Goal: Book appointment/travel/reservation

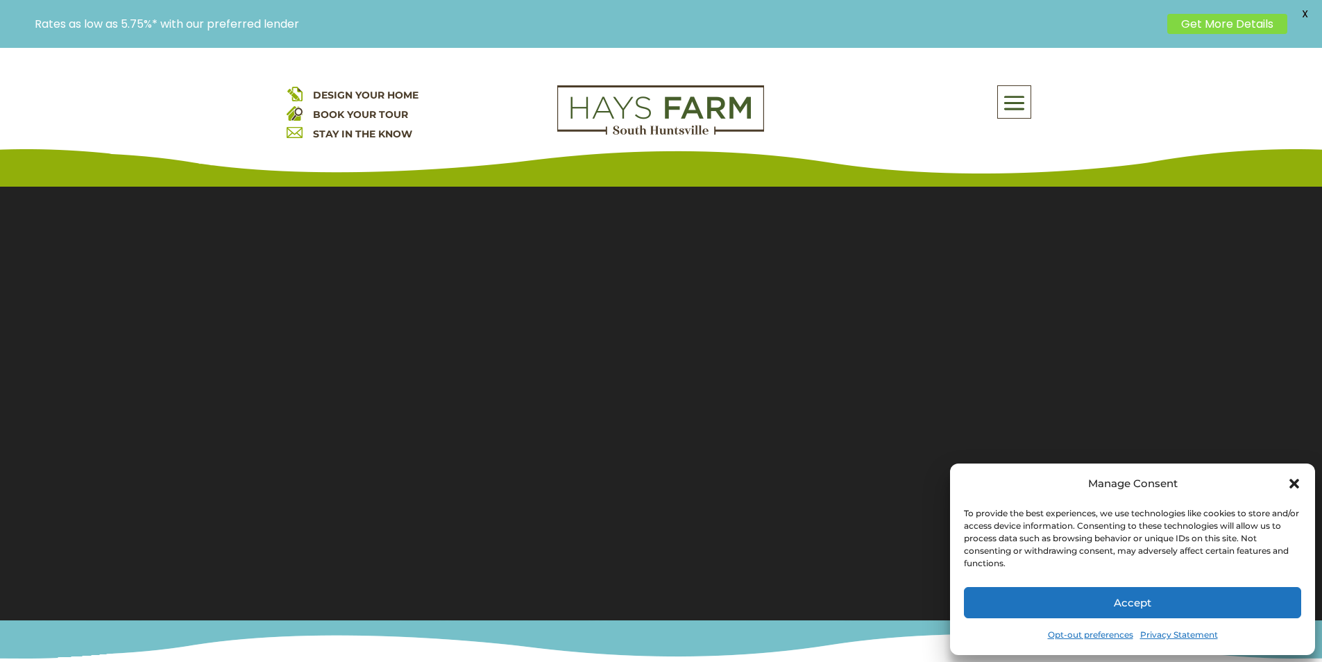
click at [1253, 593] on button "Accept" at bounding box center [1132, 602] width 337 height 31
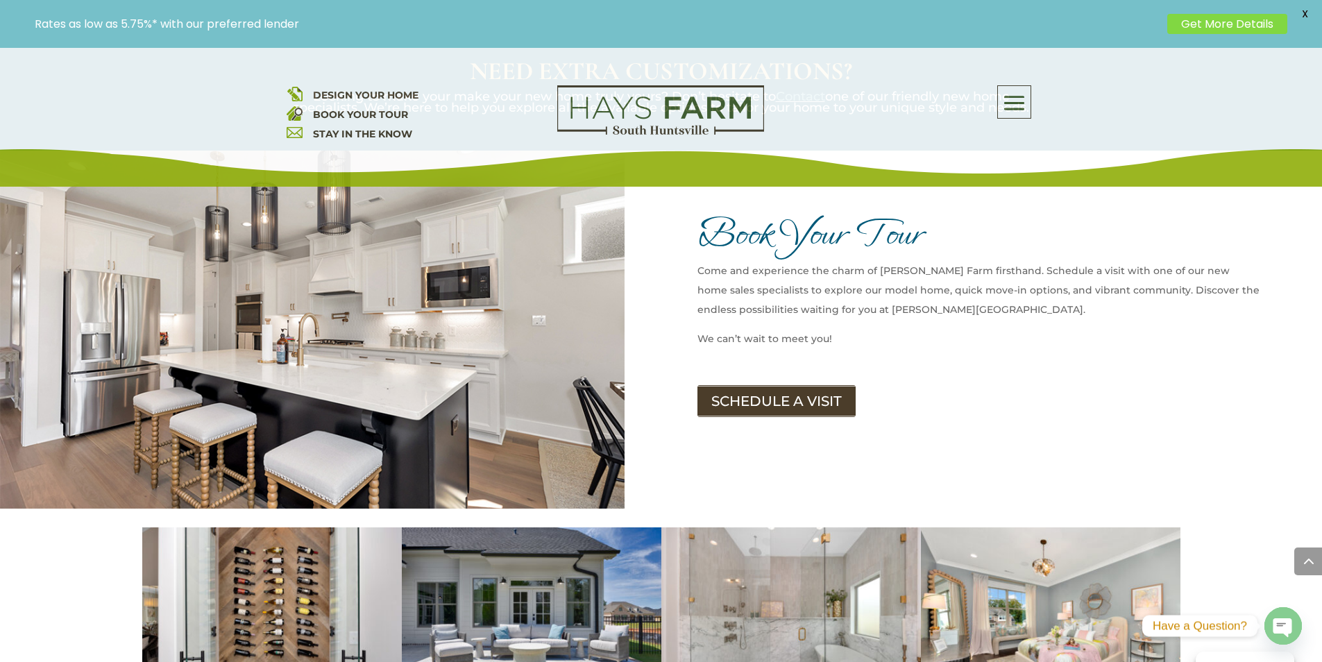
scroll to position [1666, 0]
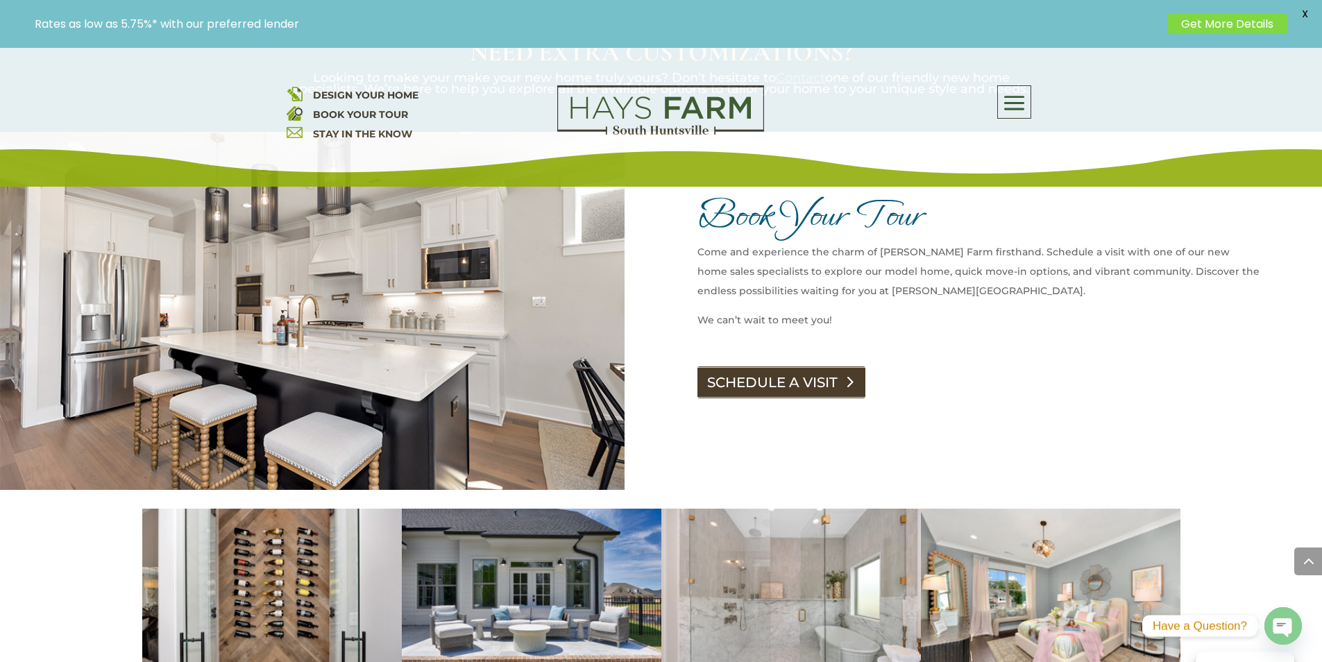
click at [715, 367] on link "SCHEDULE A VISIT" at bounding box center [782, 383] width 168 height 32
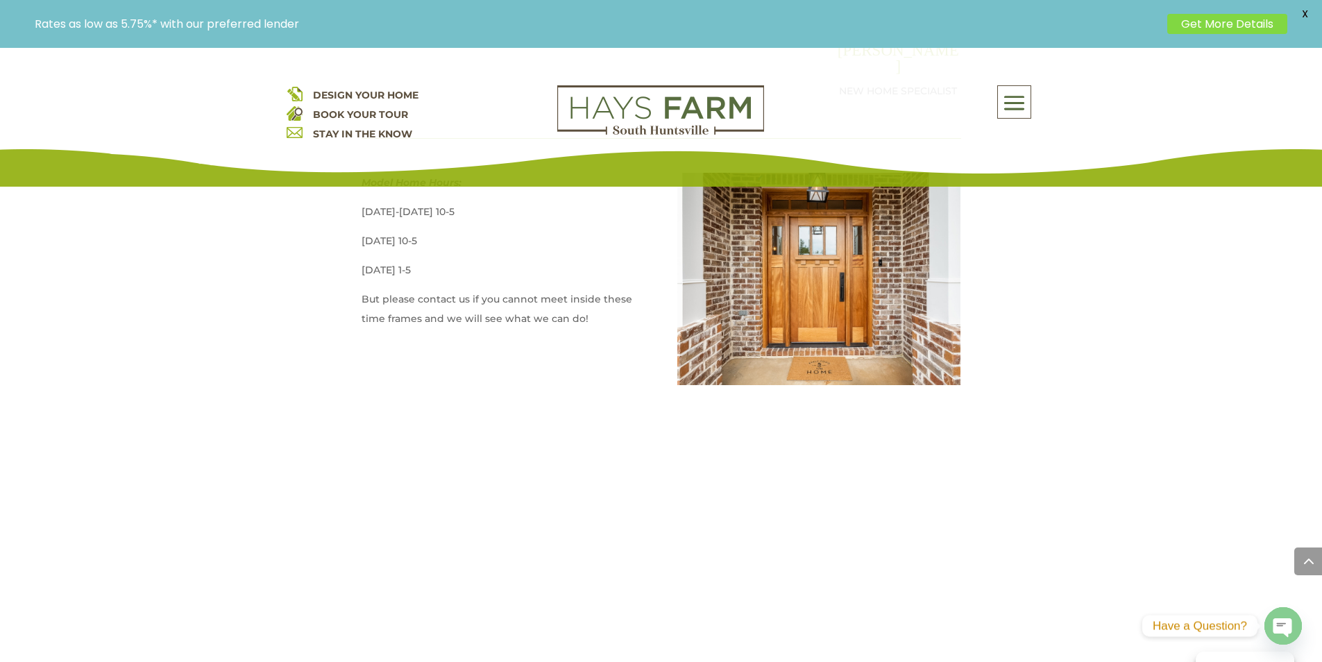
scroll to position [833, 0]
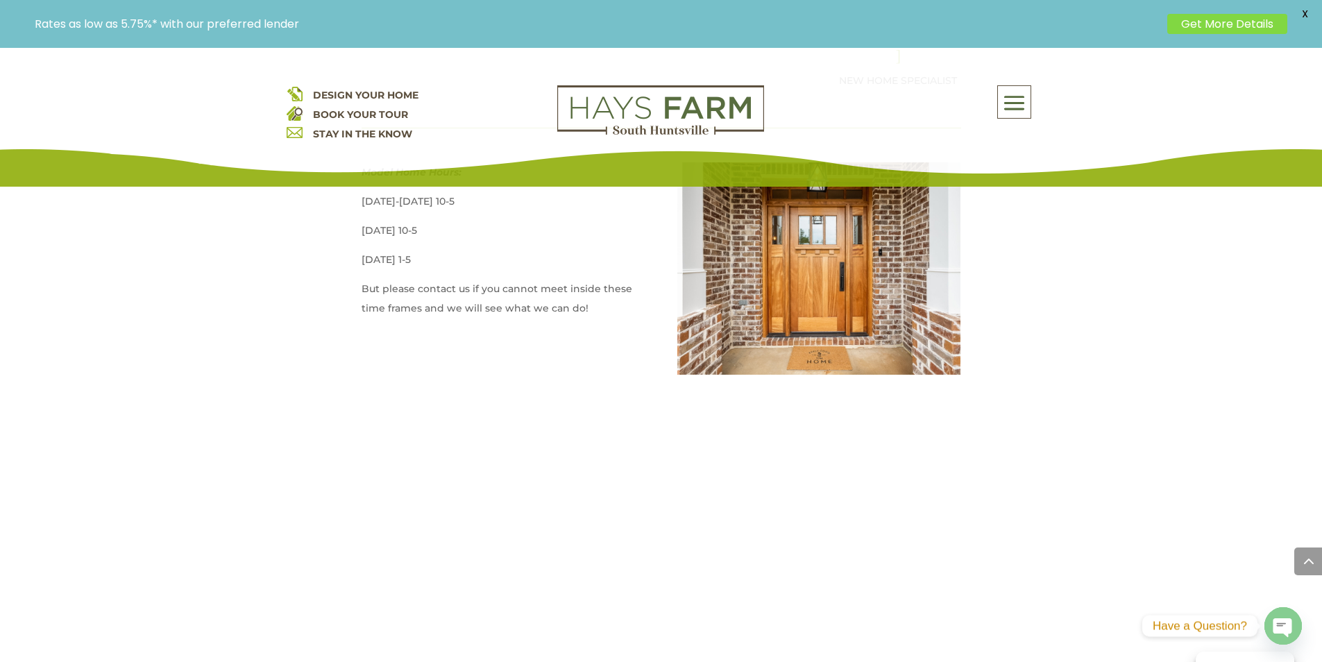
click at [438, 24] on p "Rates as low as 5.75%* with our preferred lender" at bounding box center [598, 23] width 1126 height 13
click at [440, 20] on p "Rates as low as 5.75%* with our preferred lender" at bounding box center [598, 23] width 1126 height 13
click at [428, 26] on p "Rates as low as 5.75%* with our preferred lender" at bounding box center [598, 23] width 1126 height 13
